Goal: Communication & Community: Answer question/provide support

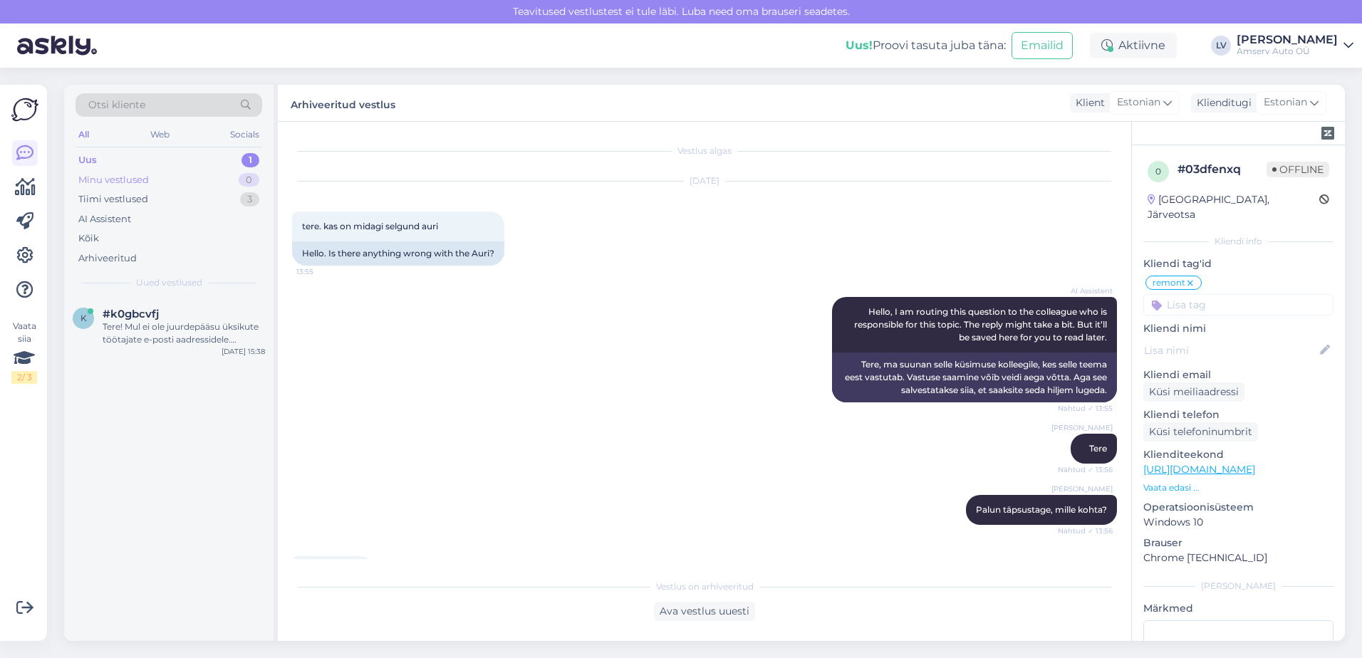
scroll to position [829, 0]
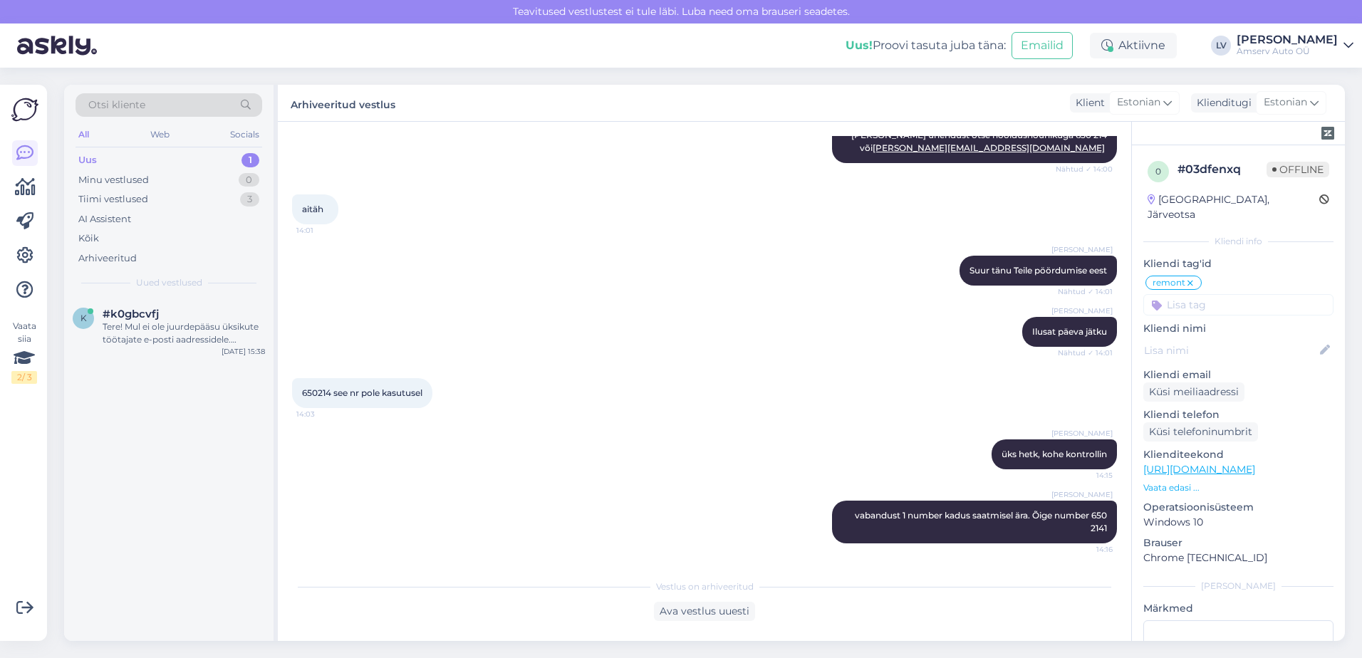
click at [170, 156] on div "Uus 1" at bounding box center [169, 160] width 187 height 20
click at [172, 336] on div "Tere! Mul ei ole juurdepääsu üksikute töötajate e-posti aadressidele. Edastan t…" at bounding box center [184, 334] width 162 height 26
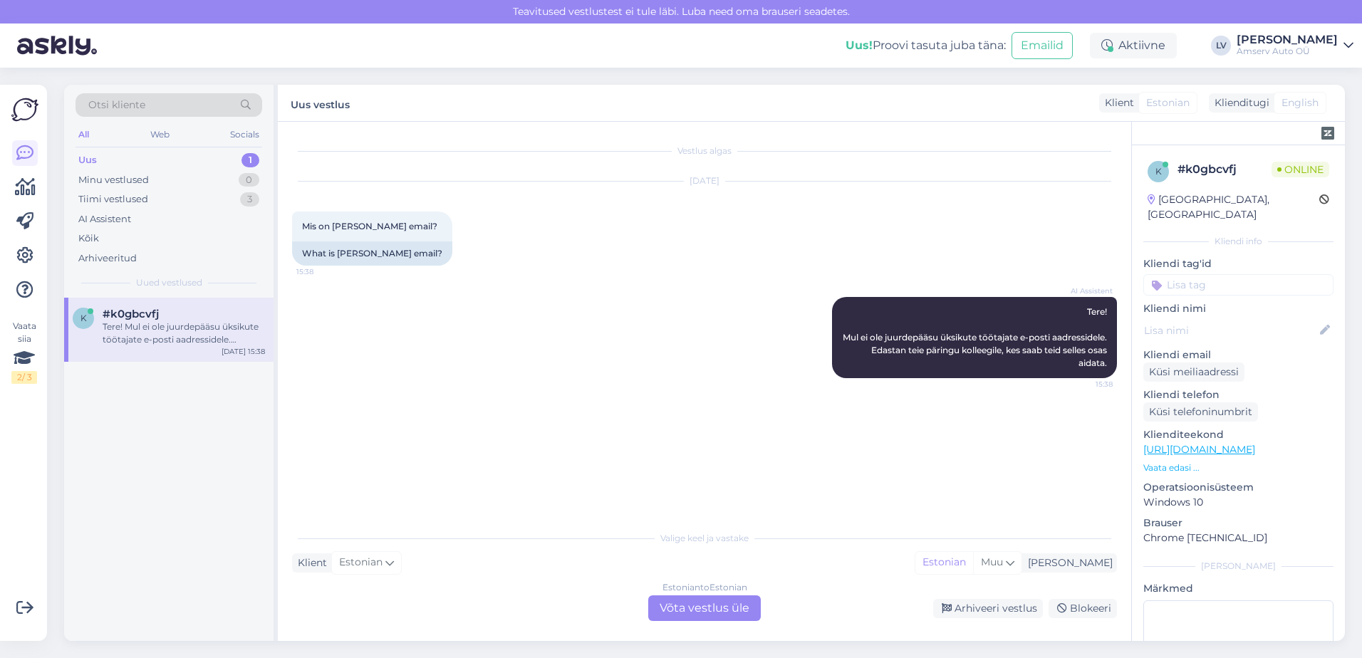
click at [660, 608] on div "Estonian to Estonian Võta vestlus üle" at bounding box center [704, 609] width 113 height 26
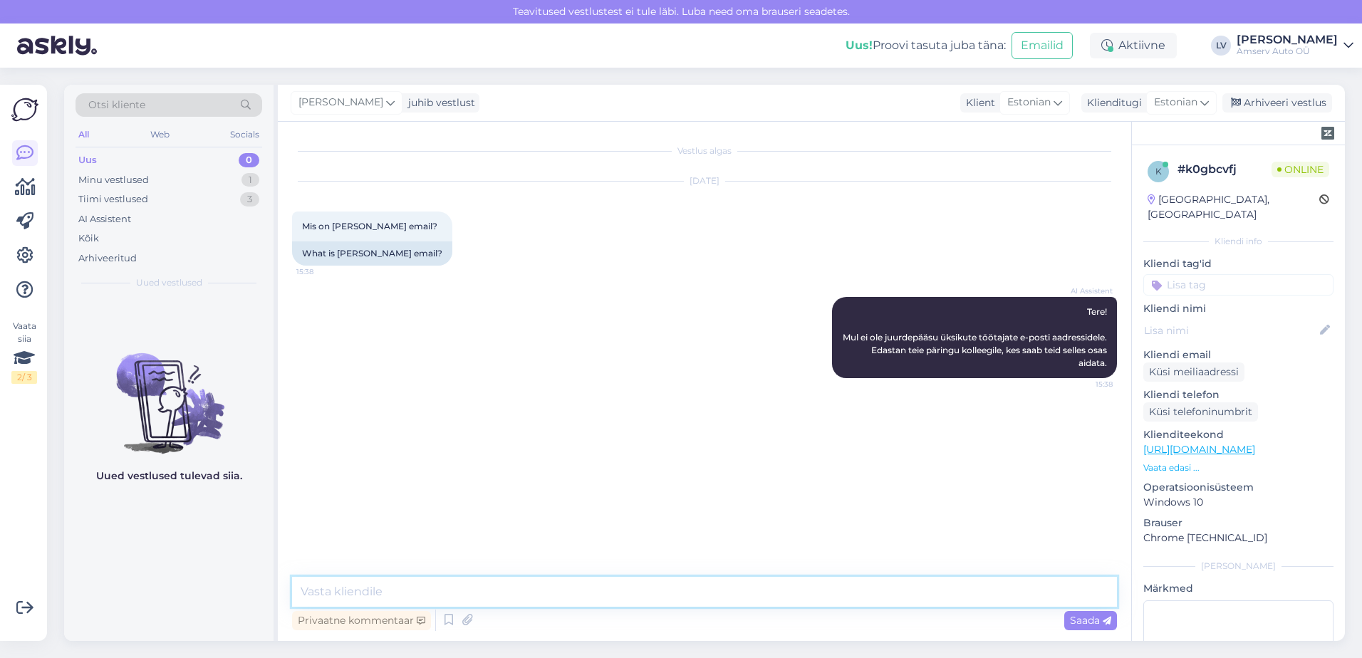
drag, startPoint x: 660, startPoint y: 608, endPoint x: 567, endPoint y: 597, distance: 93.3
click at [567, 597] on textarea at bounding box center [704, 592] width 825 height 30
type textarea "Tere"
click at [385, 589] on textarea at bounding box center [704, 592] width 825 height 30
paste textarea "730 3233 [PERSON_NAME][EMAIL_ADDRESS][DOMAIN_NAME]"
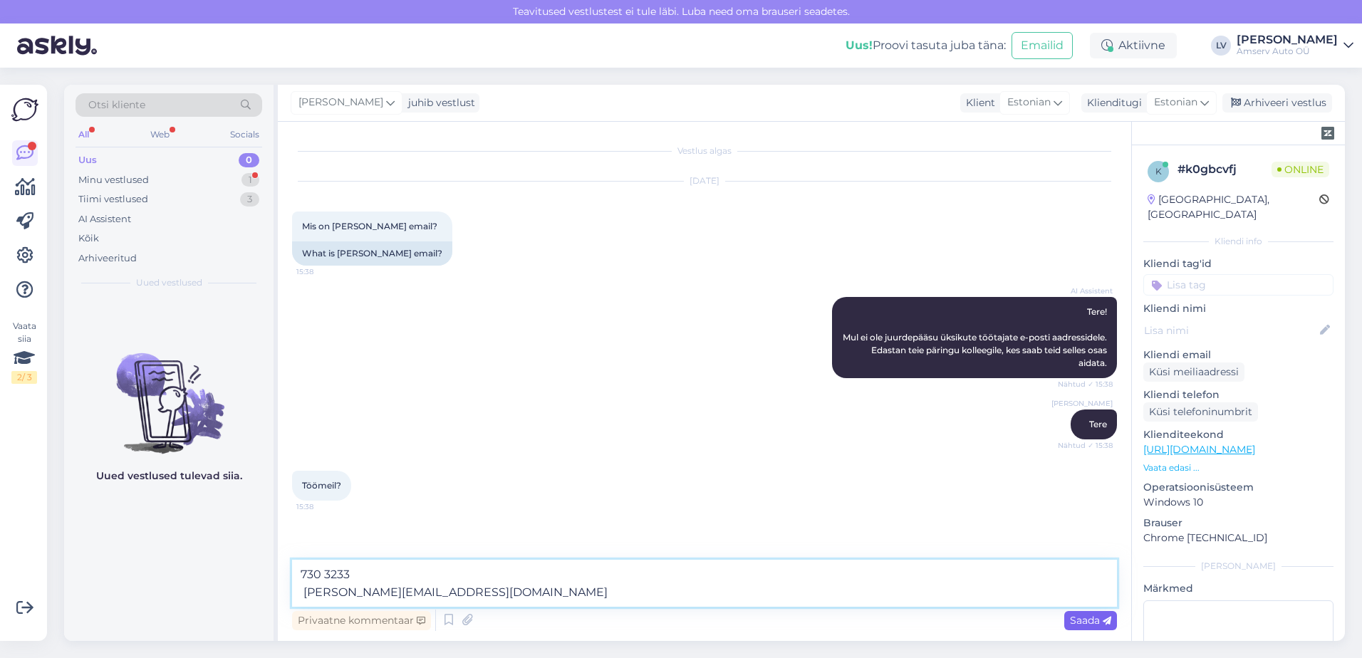
type textarea "730 3233 [PERSON_NAME][EMAIL_ADDRESS][DOMAIN_NAME]"
click at [1095, 616] on span "Saada" at bounding box center [1090, 620] width 41 height 13
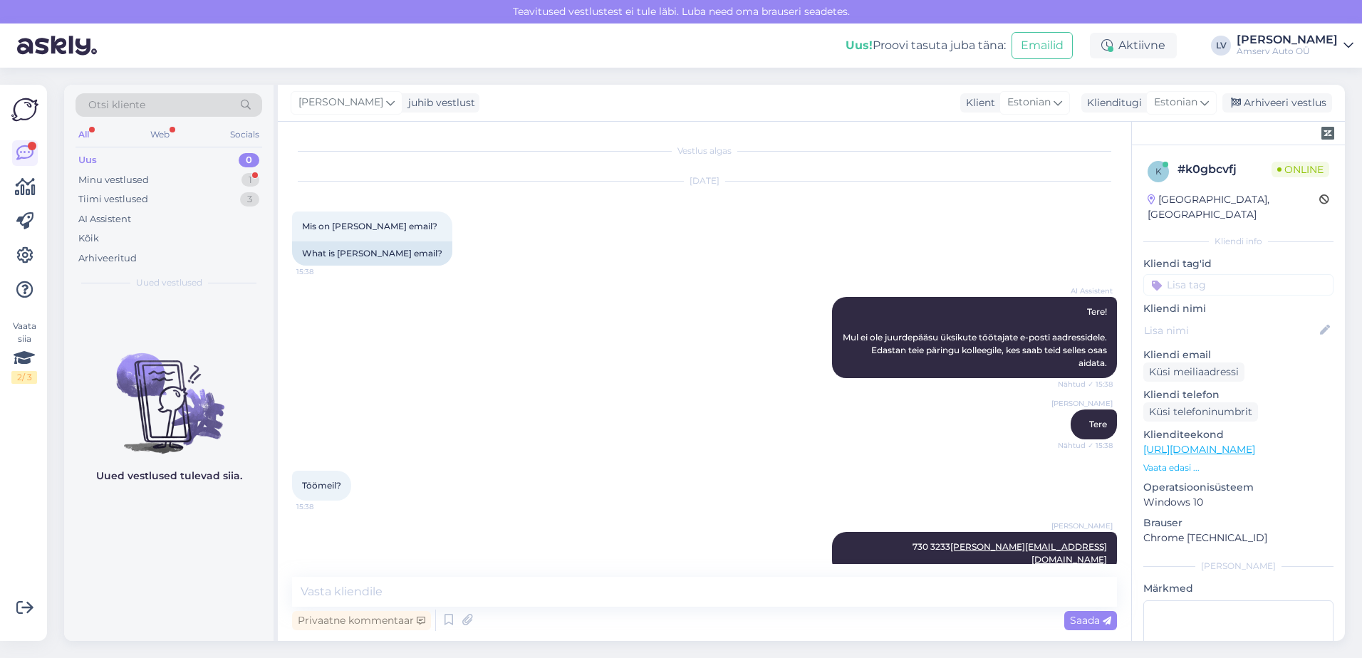
scroll to position [26, 0]
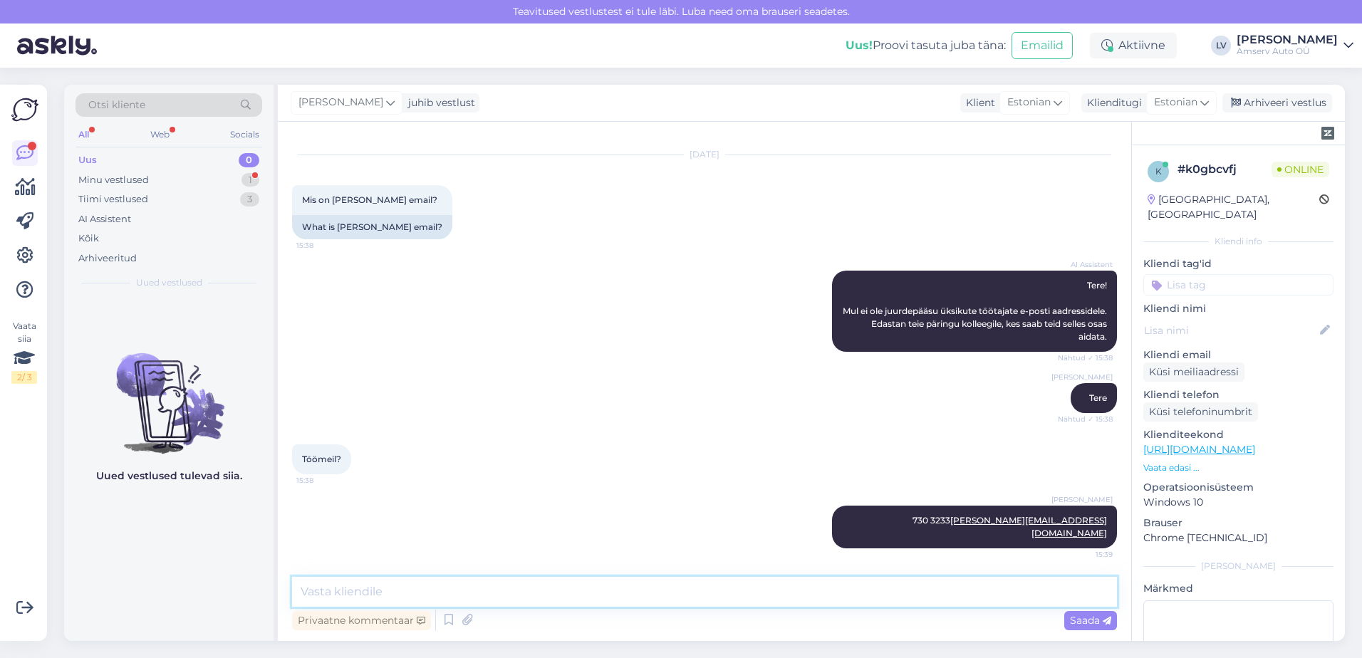
click at [554, 598] on textarea at bounding box center [704, 592] width 825 height 30
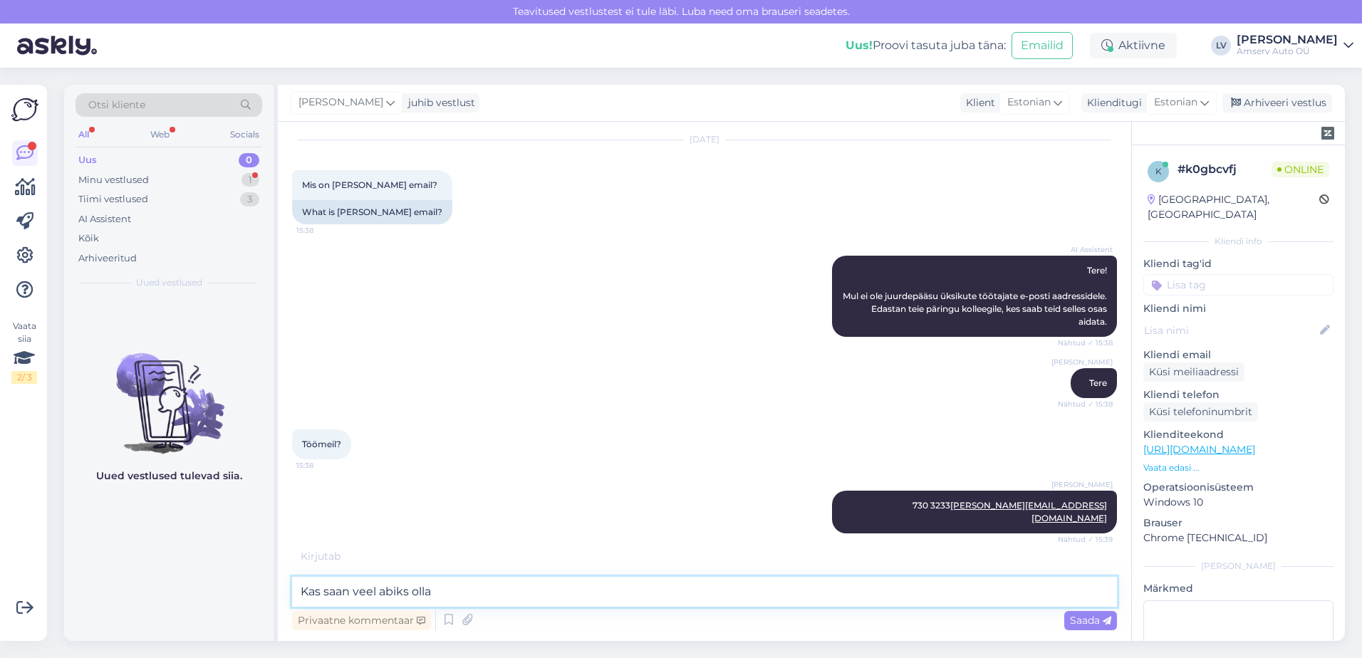
type textarea "Kas saan veel abiks olla?"
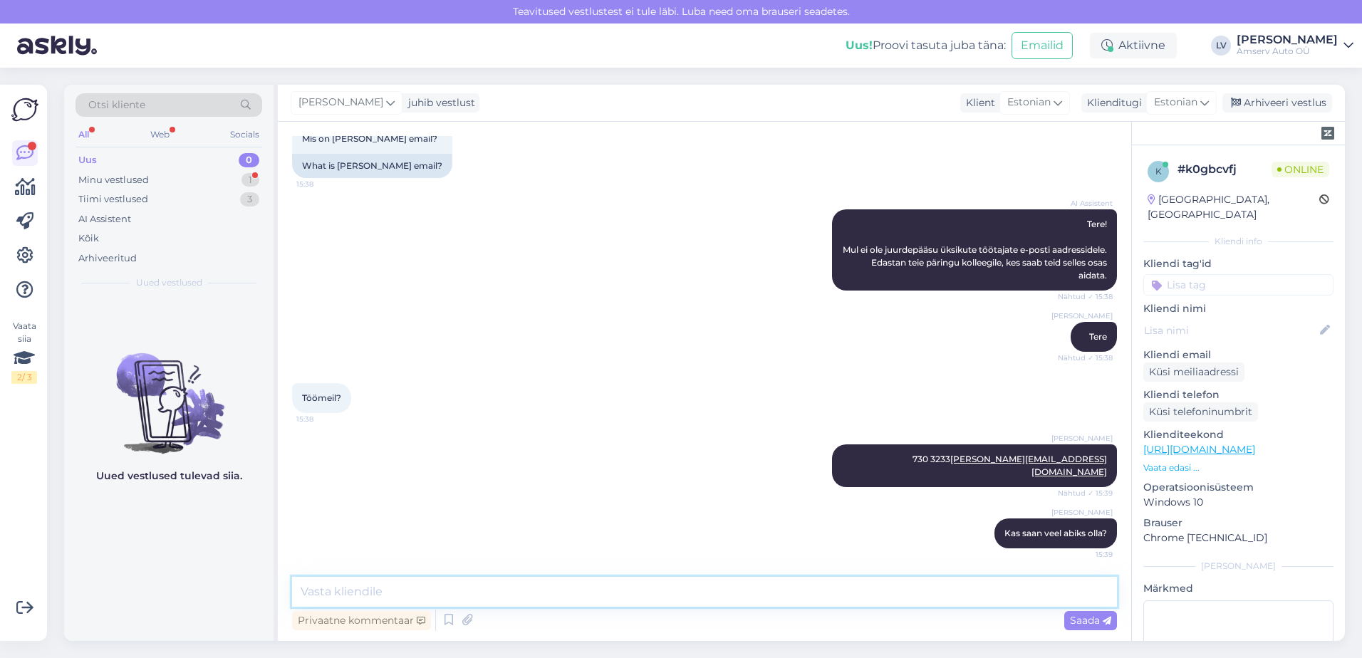
scroll to position [149, 0]
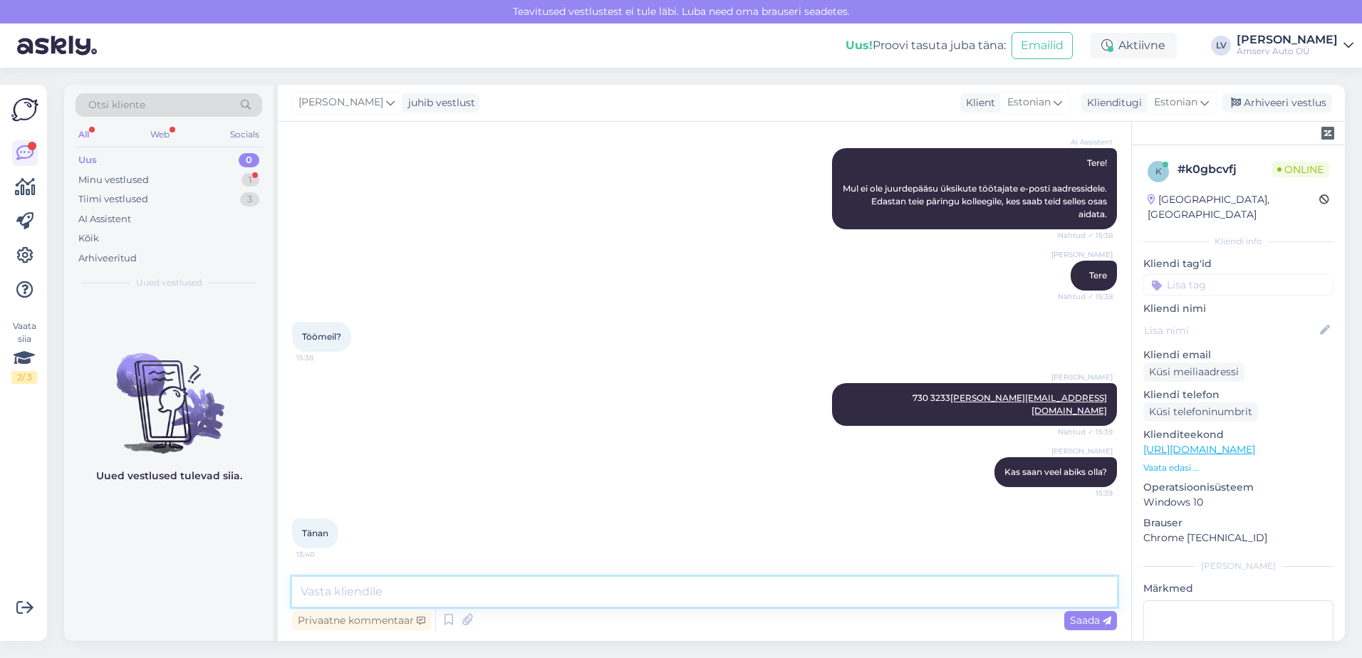
type textarea "A"
type textarea "suur tänu pöördumise eest ja ilusat päeva jätku"
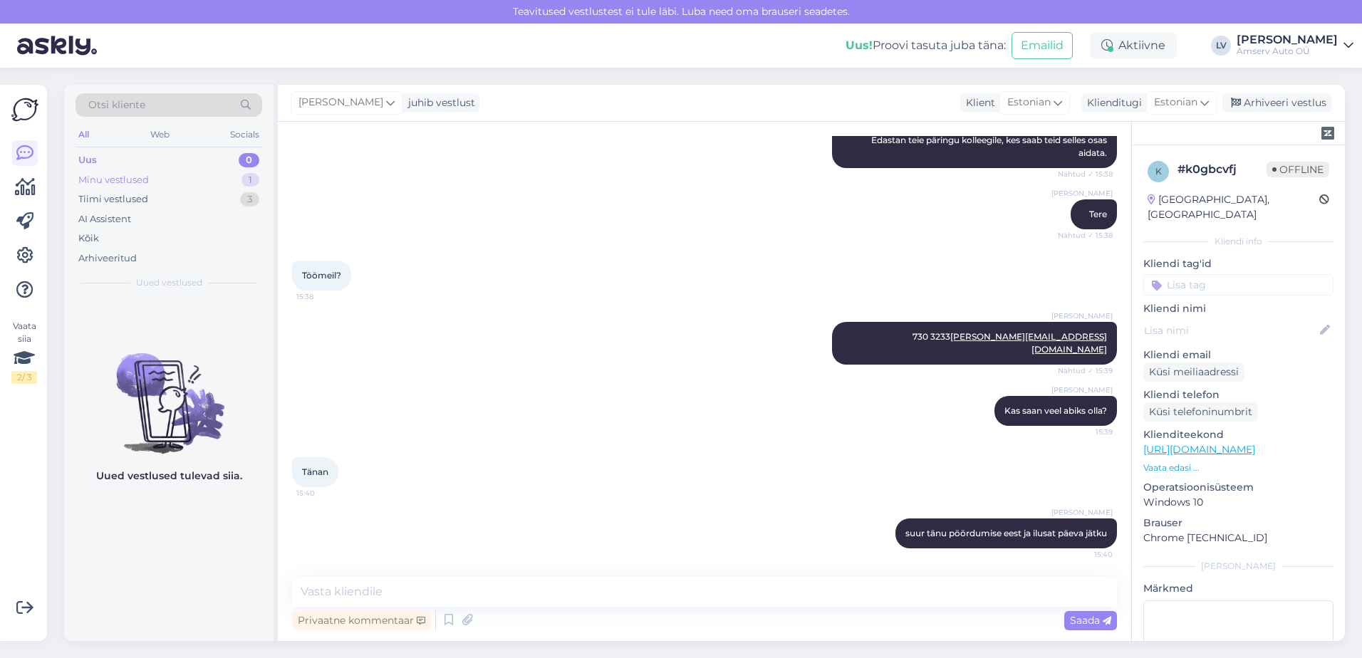
click at [159, 180] on div "Minu vestlused 1" at bounding box center [169, 180] width 187 height 20
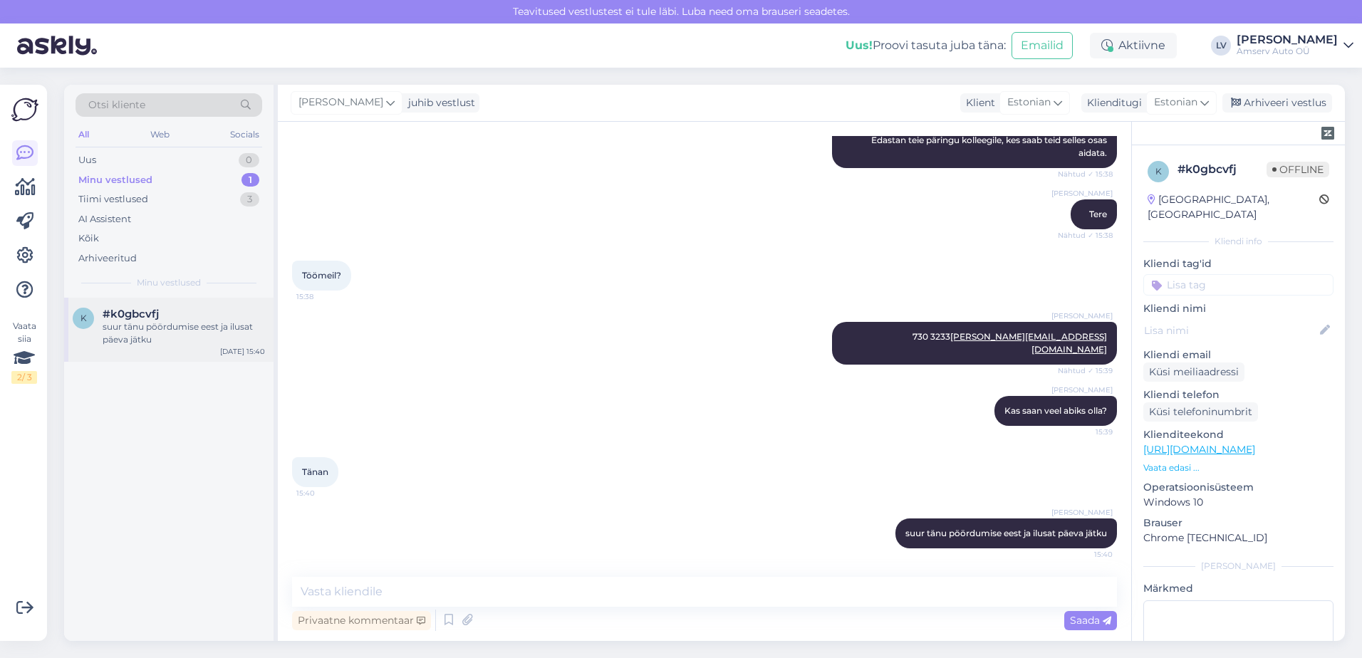
click at [191, 329] on div "suur tänu pöördumise eest ja ilusat päeva jätku" at bounding box center [184, 334] width 162 height 26
click at [1284, 274] on input at bounding box center [1238, 284] width 190 height 21
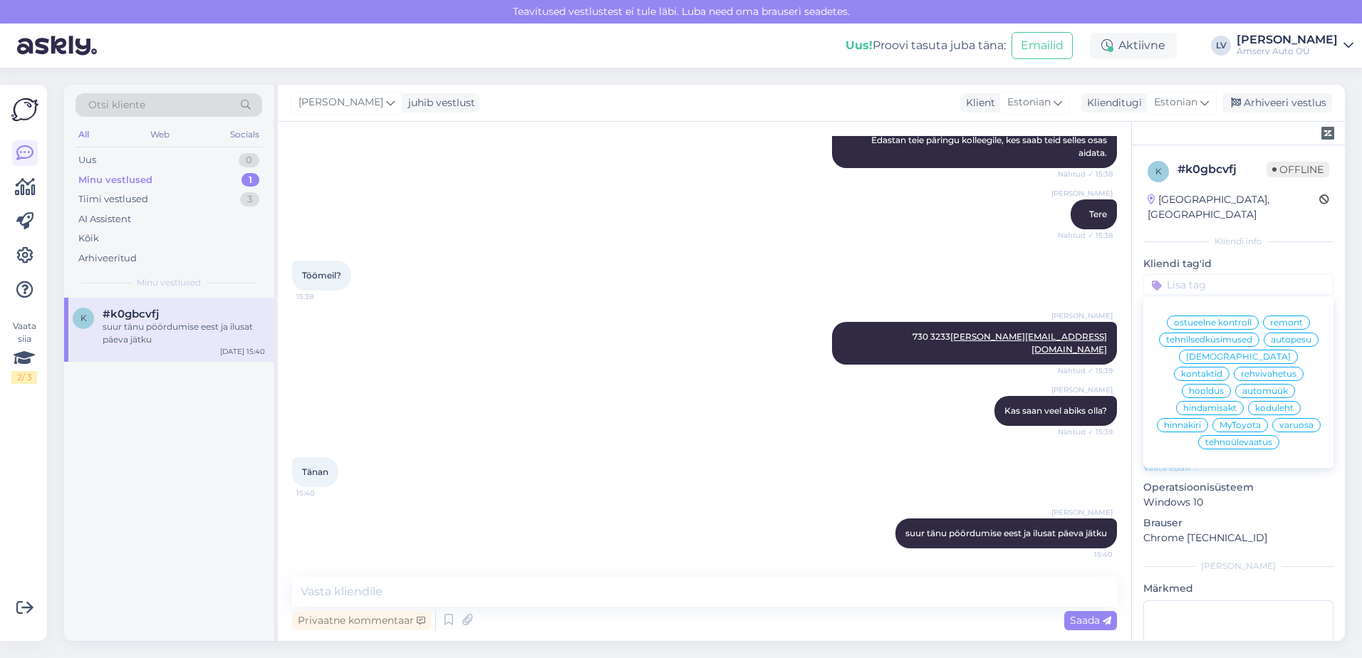
click at [1222, 370] on span "kontaktid" at bounding box center [1201, 374] width 41 height 9
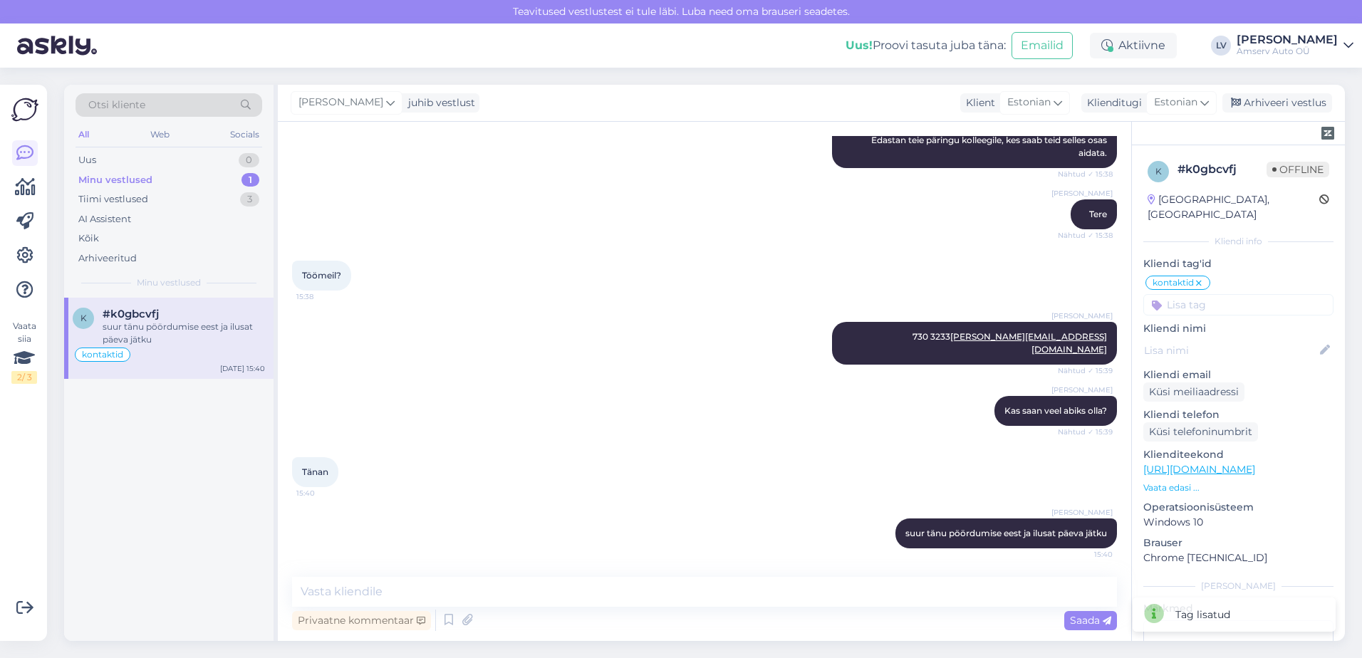
click at [1267, 92] on div "[PERSON_NAME] juhib vestlust Klient Estonian Klienditugi Estonian Arhiveeri ves…" at bounding box center [811, 103] width 1067 height 37
click at [1274, 100] on div "Arhiveeri vestlus" at bounding box center [1277, 102] width 110 height 19
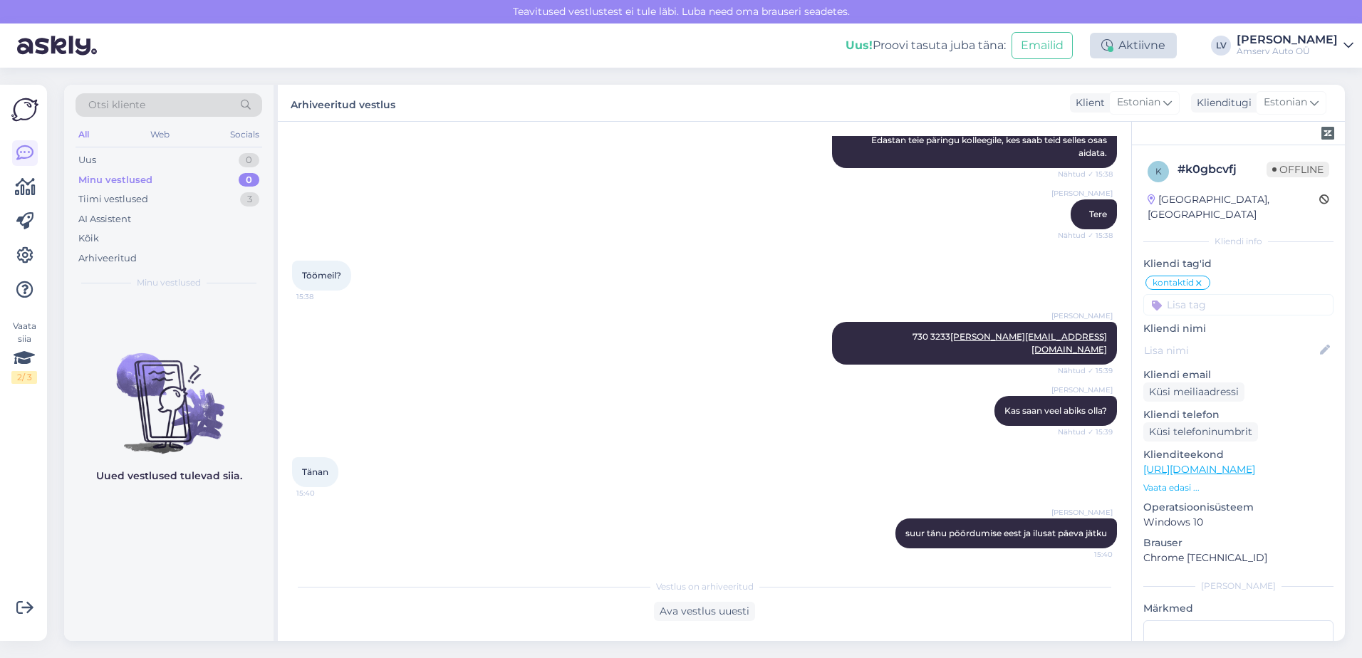
click at [1173, 48] on div "Aktiivne" at bounding box center [1133, 46] width 87 height 26
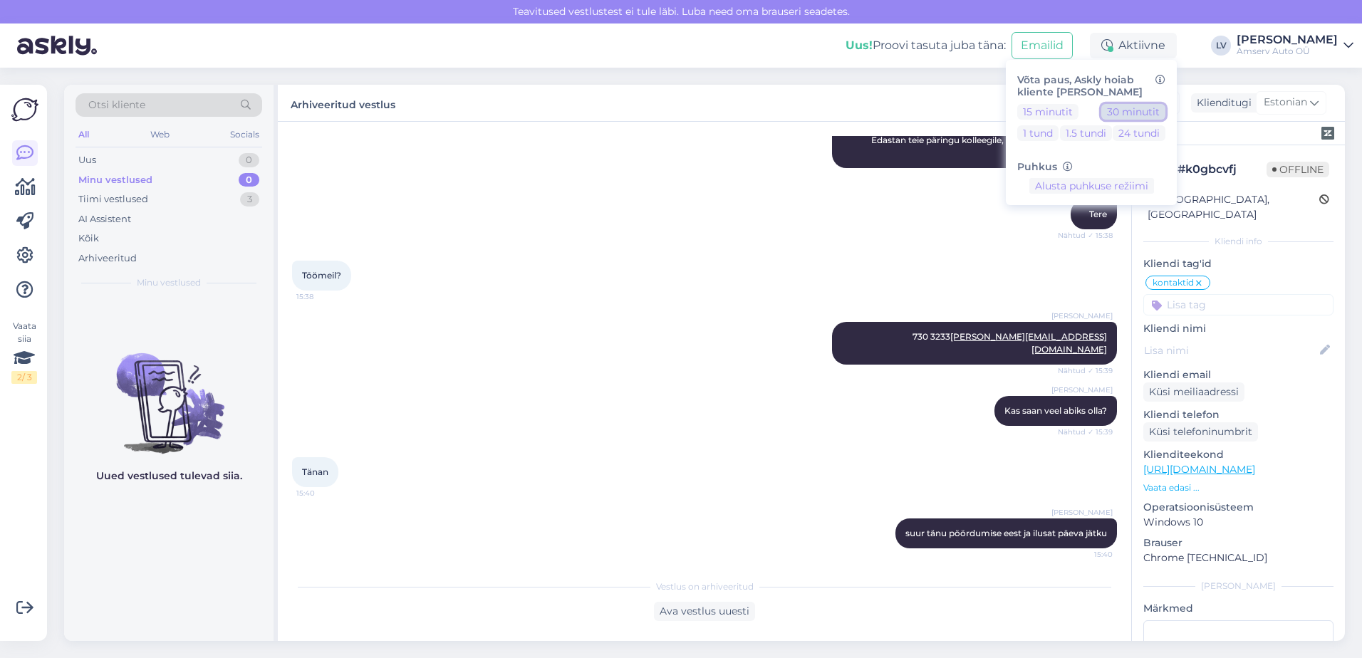
click at [1155, 114] on button "30 minutit" at bounding box center [1133, 112] width 64 height 16
